Goal: Task Accomplishment & Management: Use online tool/utility

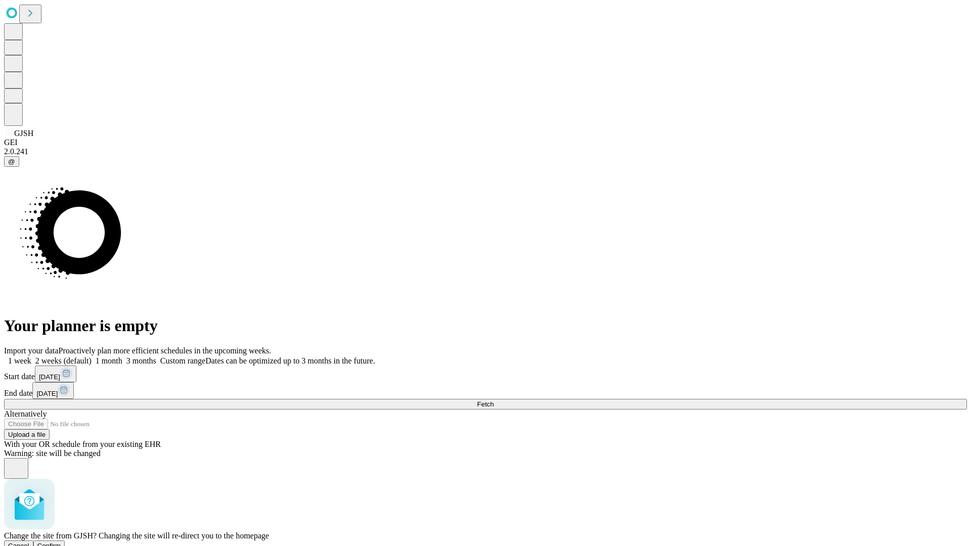
click at [61, 542] on span "Confirm" at bounding box center [49, 546] width 24 height 8
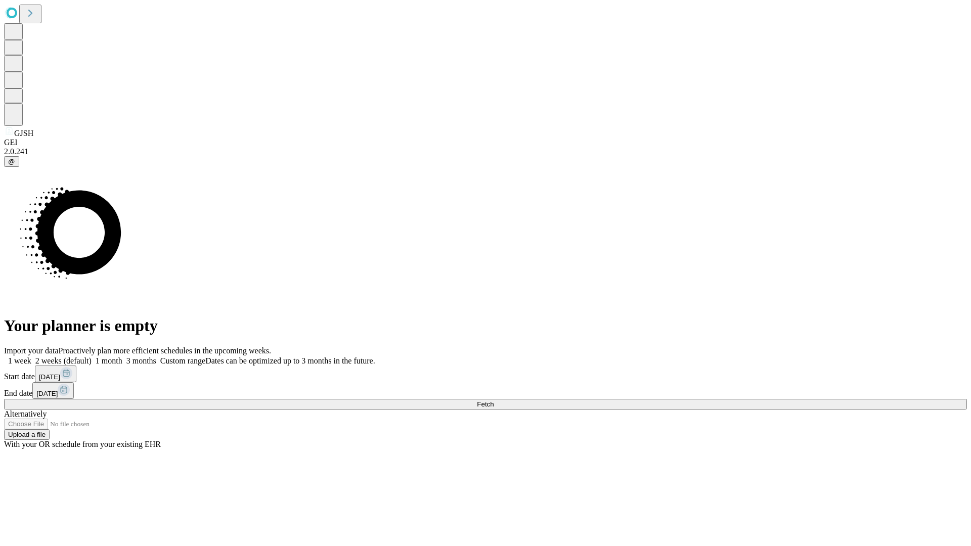
click at [122, 357] on label "1 month" at bounding box center [107, 361] width 31 height 9
click at [494, 401] on span "Fetch" at bounding box center [485, 405] width 17 height 8
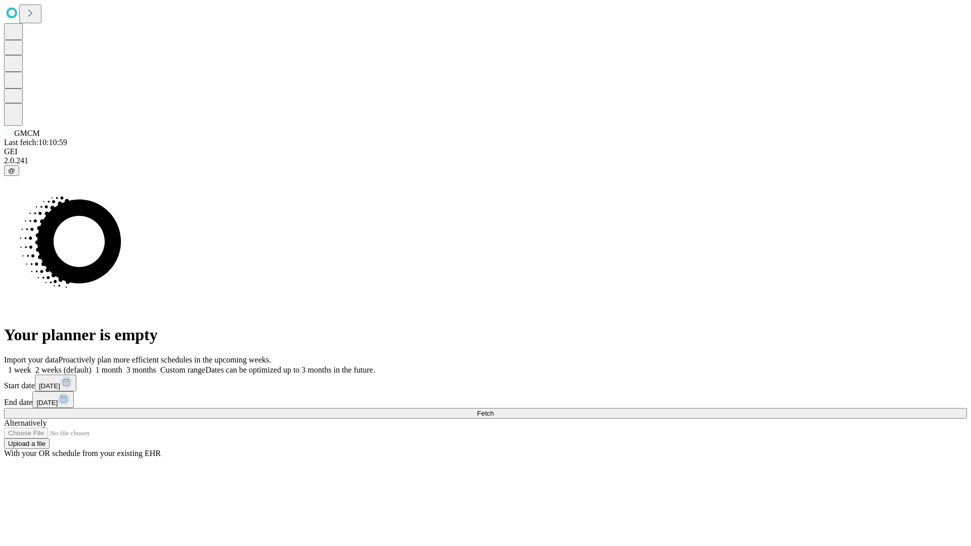
click at [122, 366] on label "1 month" at bounding box center [107, 370] width 31 height 9
click at [494, 410] on span "Fetch" at bounding box center [485, 414] width 17 height 8
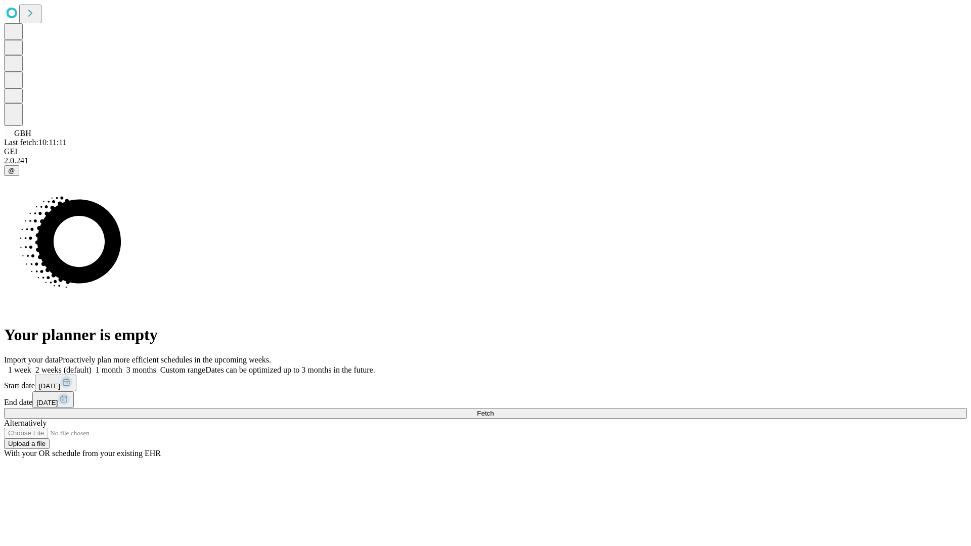
click at [494, 410] on span "Fetch" at bounding box center [485, 414] width 17 height 8
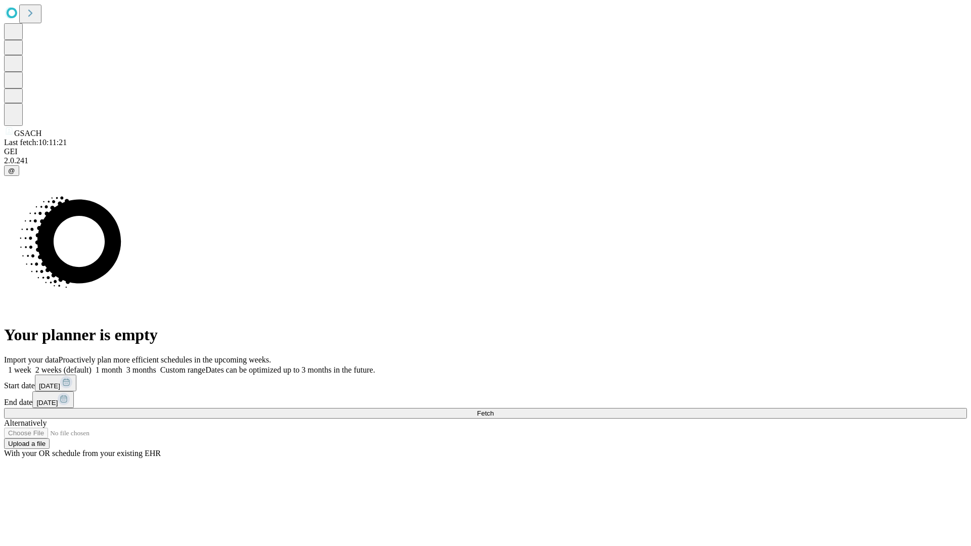
click at [122, 366] on label "1 month" at bounding box center [107, 370] width 31 height 9
click at [494, 410] on span "Fetch" at bounding box center [485, 414] width 17 height 8
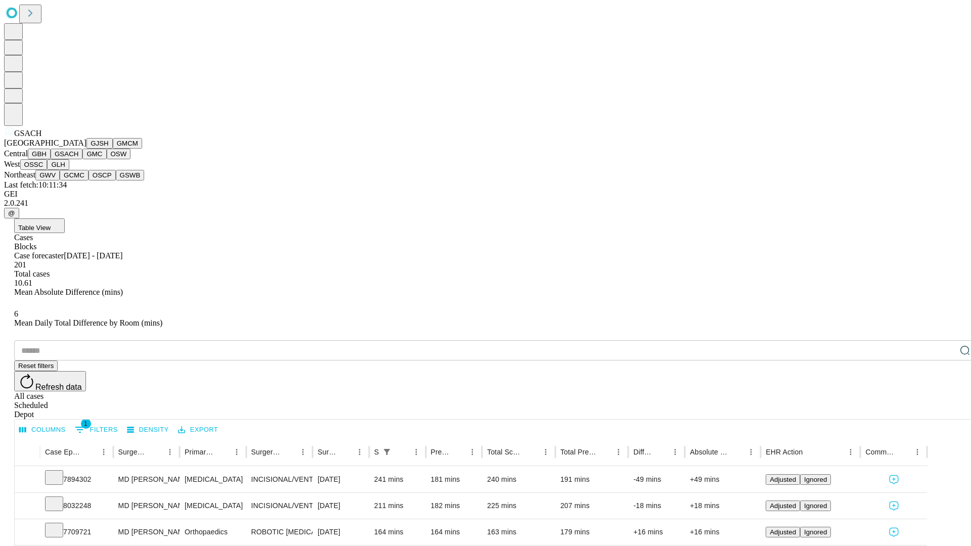
click at [82, 159] on button "GMC" at bounding box center [94, 154] width 24 height 11
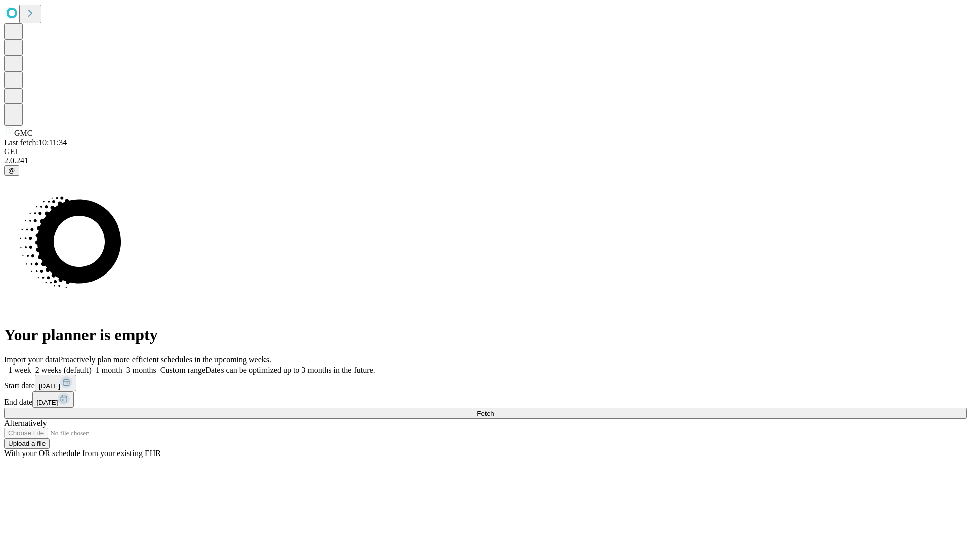
click at [122, 366] on label "1 month" at bounding box center [107, 370] width 31 height 9
click at [494, 410] on span "Fetch" at bounding box center [485, 414] width 17 height 8
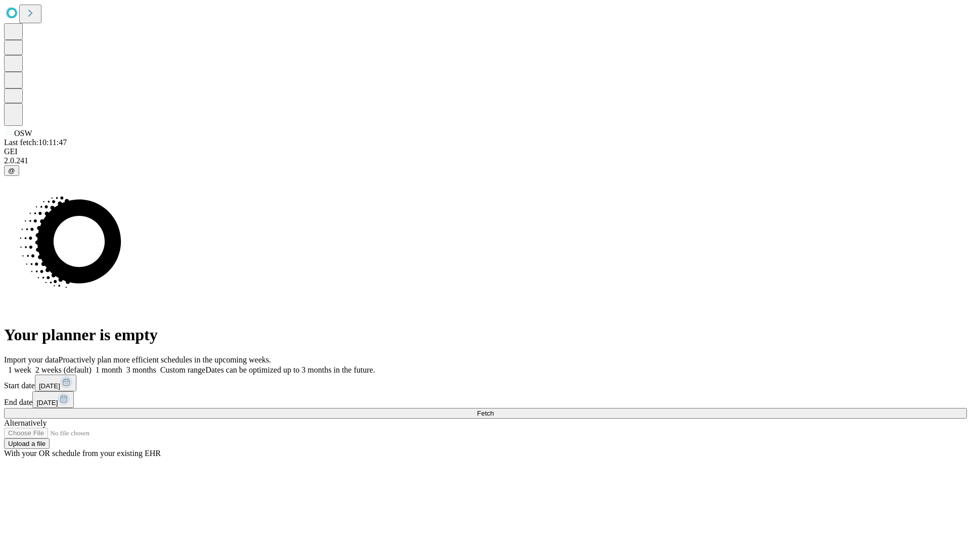
click at [494, 410] on span "Fetch" at bounding box center [485, 414] width 17 height 8
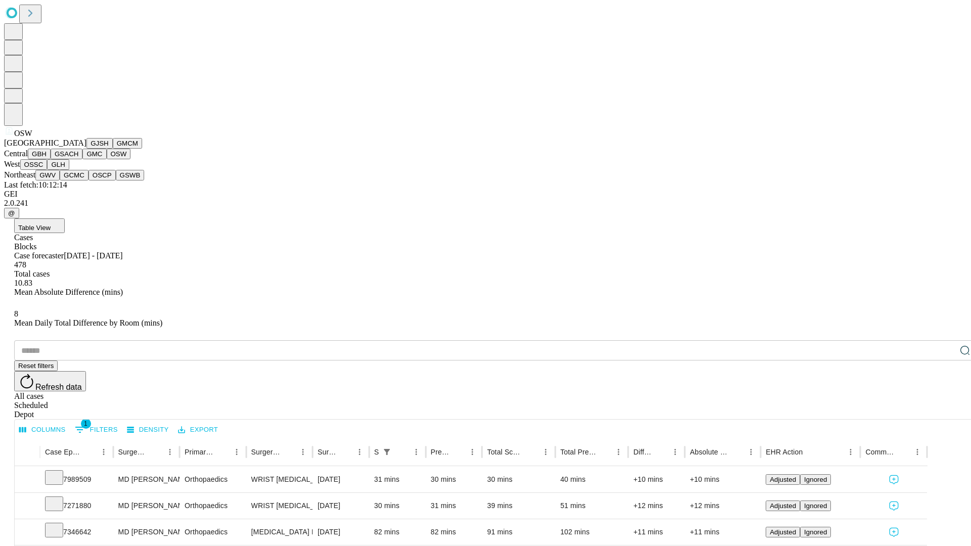
click at [48, 170] on button "OSSC" at bounding box center [33, 164] width 27 height 11
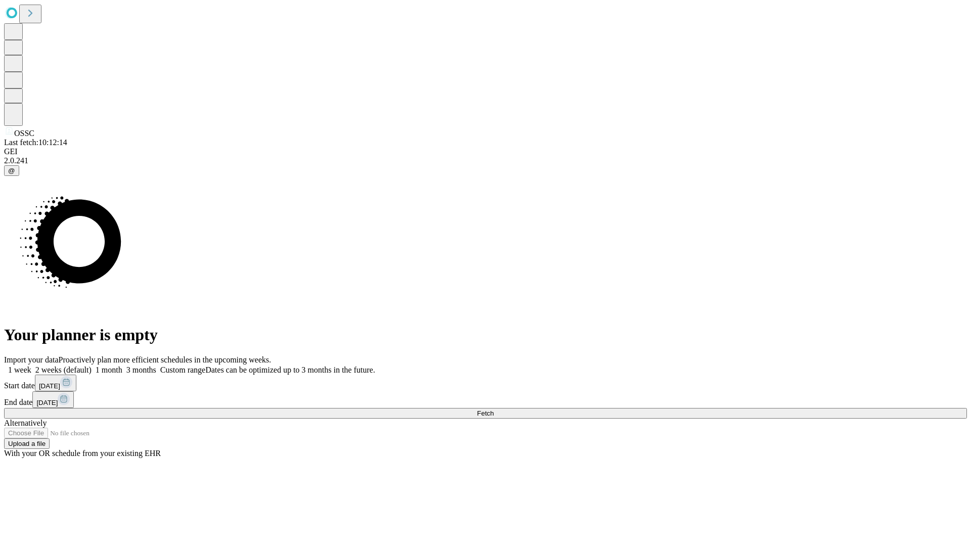
click at [122, 366] on label "1 month" at bounding box center [107, 370] width 31 height 9
click at [494, 410] on span "Fetch" at bounding box center [485, 414] width 17 height 8
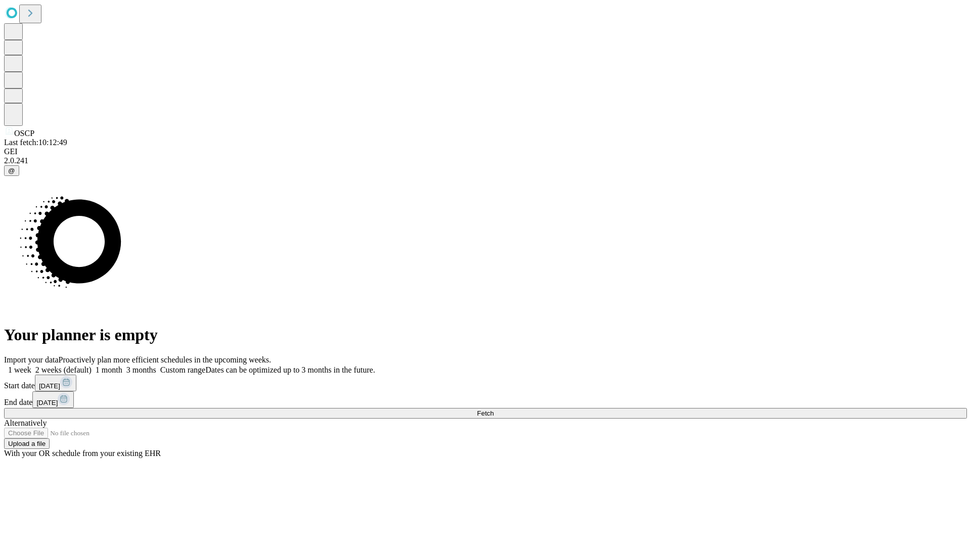
click at [122, 366] on label "1 month" at bounding box center [107, 370] width 31 height 9
click at [494, 410] on span "Fetch" at bounding box center [485, 414] width 17 height 8
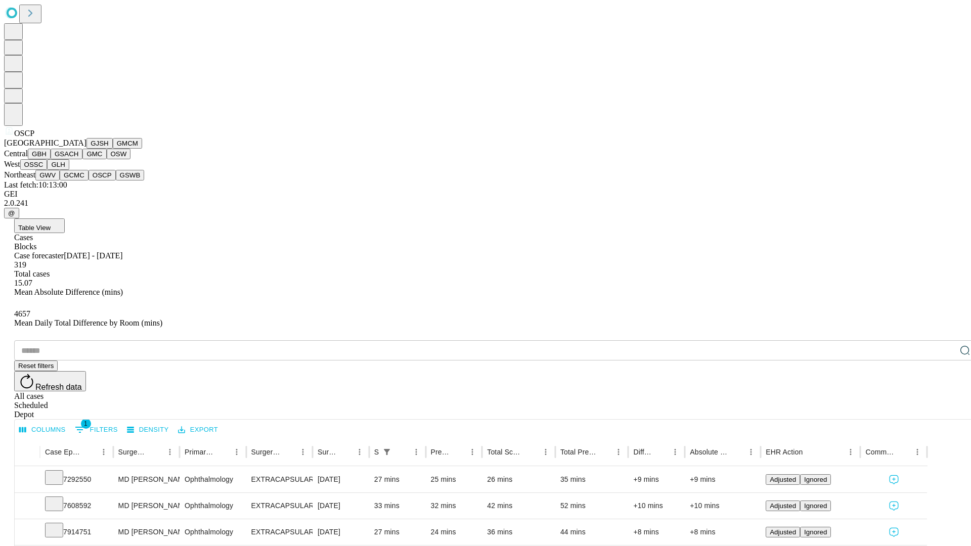
click at [116, 181] on button "GSWB" at bounding box center [130, 175] width 29 height 11
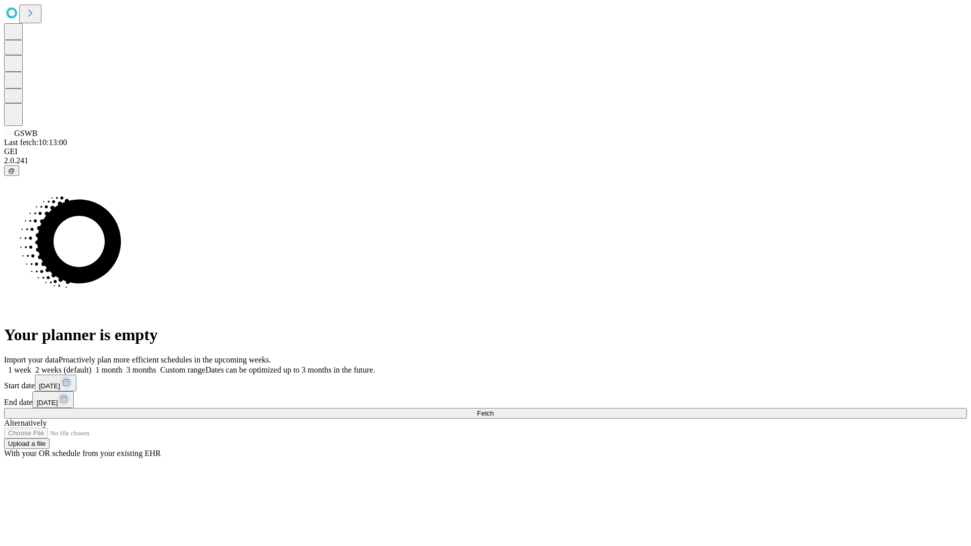
click at [122, 366] on label "1 month" at bounding box center [107, 370] width 31 height 9
click at [494, 410] on span "Fetch" at bounding box center [485, 414] width 17 height 8
